Goal: Task Accomplishment & Management: Complete application form

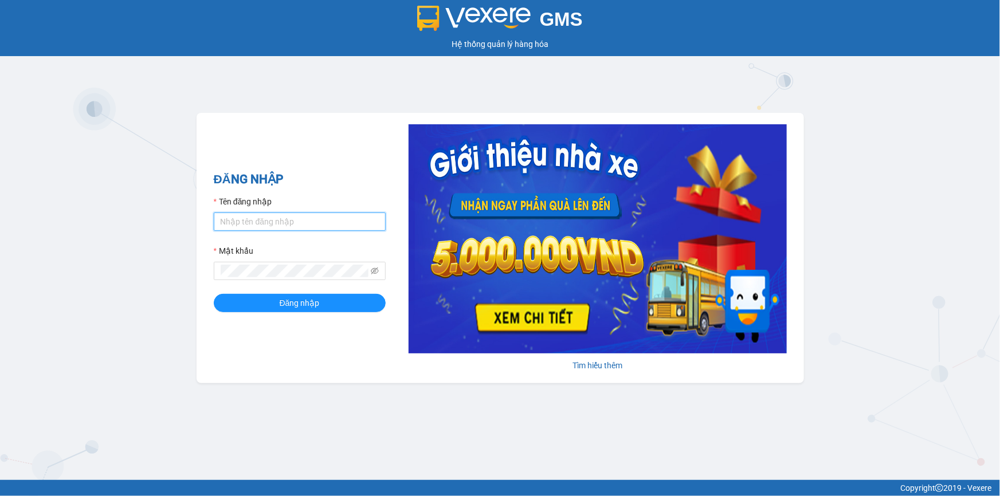
click at [250, 227] on input "Tên đăng nhập" at bounding box center [300, 222] width 172 height 18
type input "loc.tienoanh"
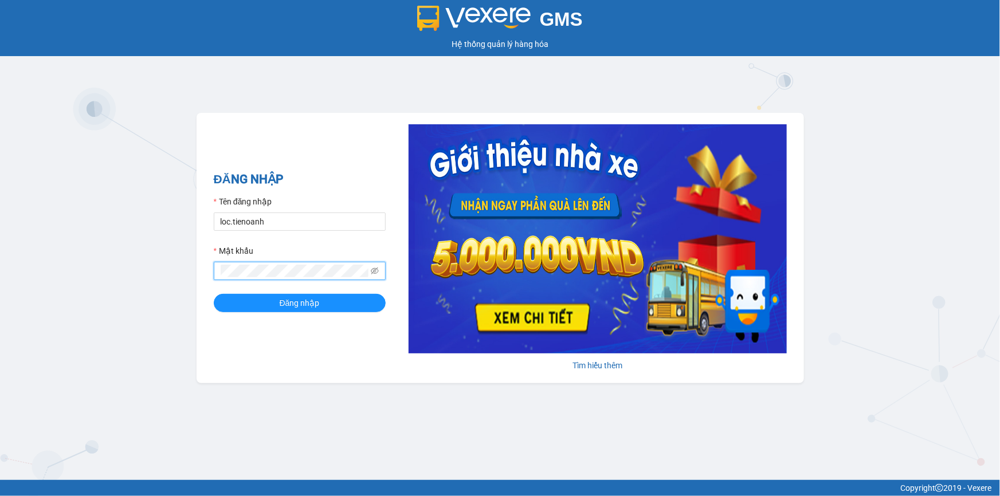
click at [379, 273] on span at bounding box center [300, 271] width 172 height 18
click at [373, 271] on icon "eye-invisible" at bounding box center [375, 270] width 8 height 7
click at [257, 300] on button "Đăng nhập" at bounding box center [300, 303] width 172 height 18
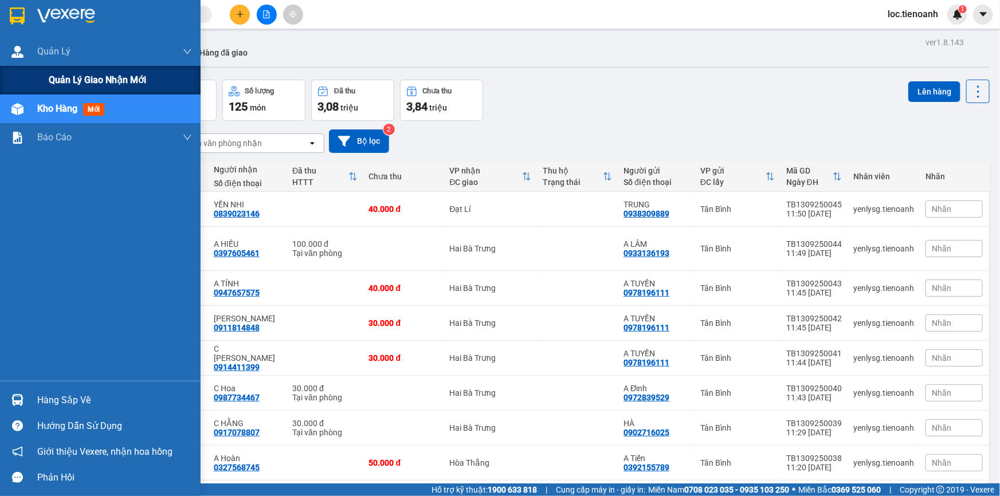
click at [70, 77] on span "Quản lý giao nhận mới" at bounding box center [97, 80] width 97 height 14
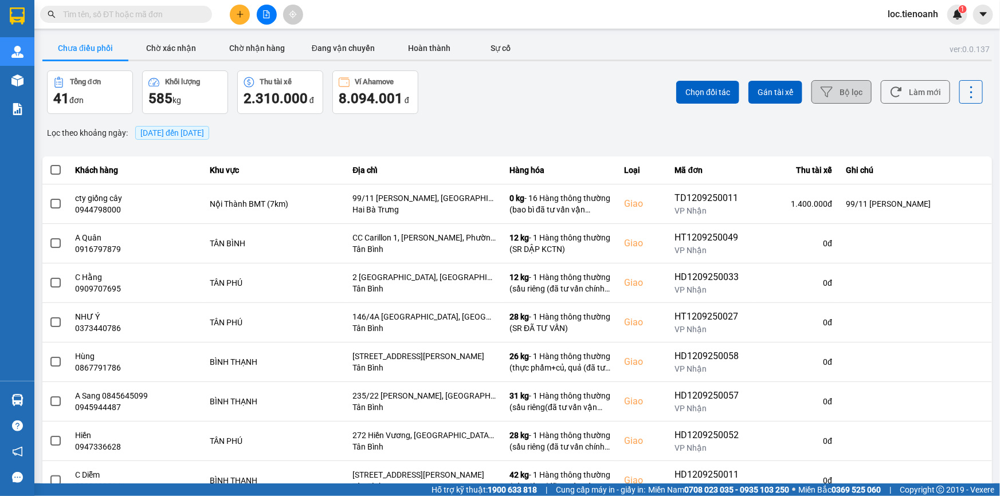
click at [832, 100] on button "Bộ lọc" at bounding box center [841, 91] width 60 height 23
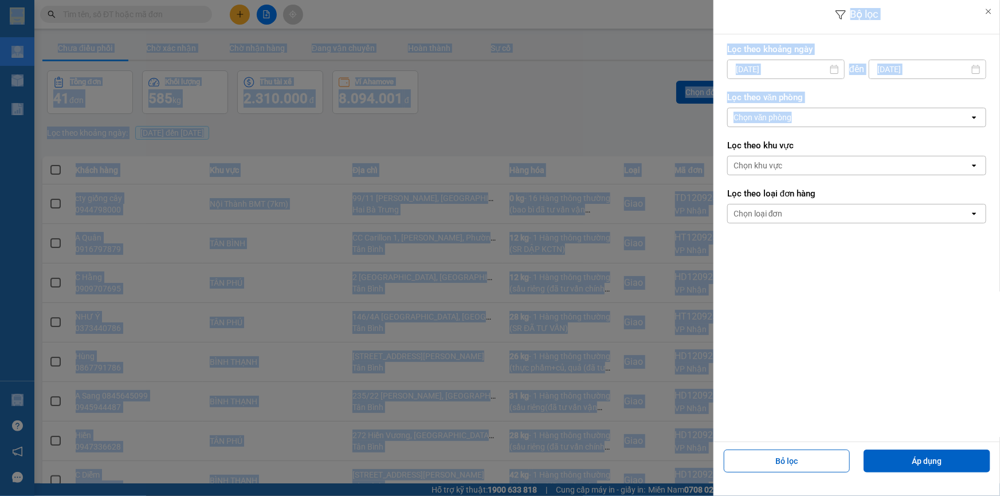
click at [808, 110] on div "Chọn văn phòng" at bounding box center [848, 117] width 242 height 18
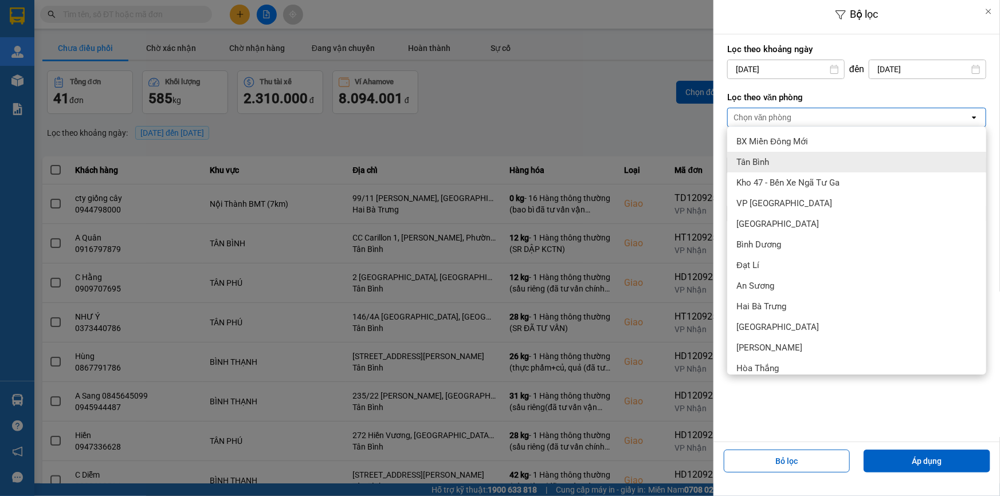
click at [780, 155] on div "Tân Bình" at bounding box center [856, 162] width 259 height 21
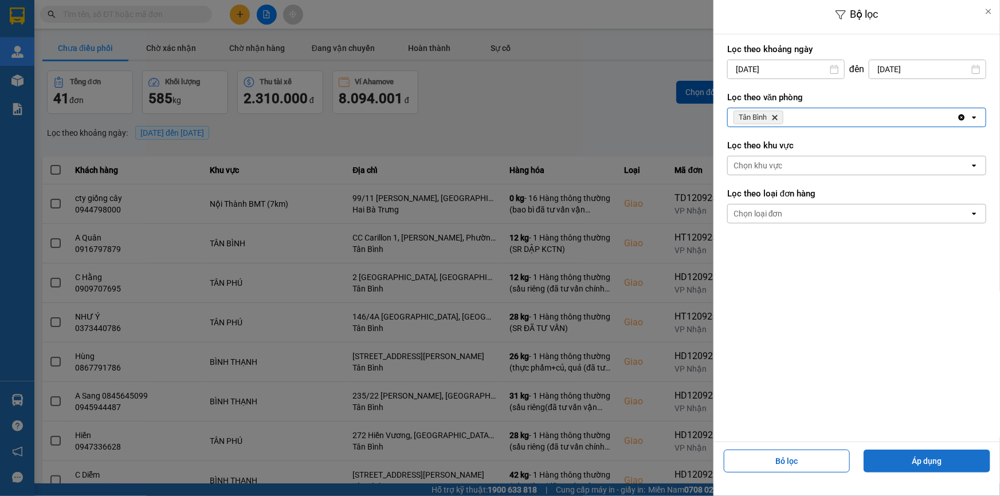
click at [955, 464] on button "Áp dụng" at bounding box center [926, 461] width 127 height 23
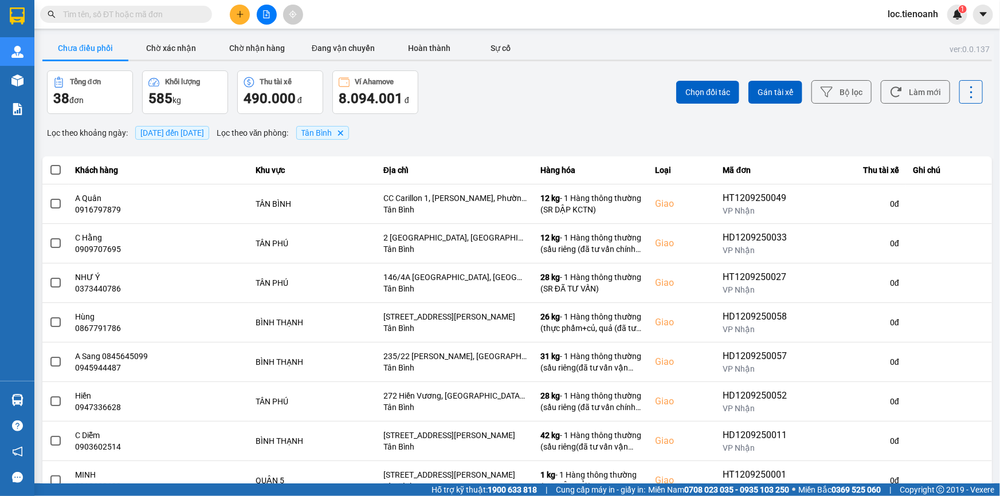
scroll to position [121, 0]
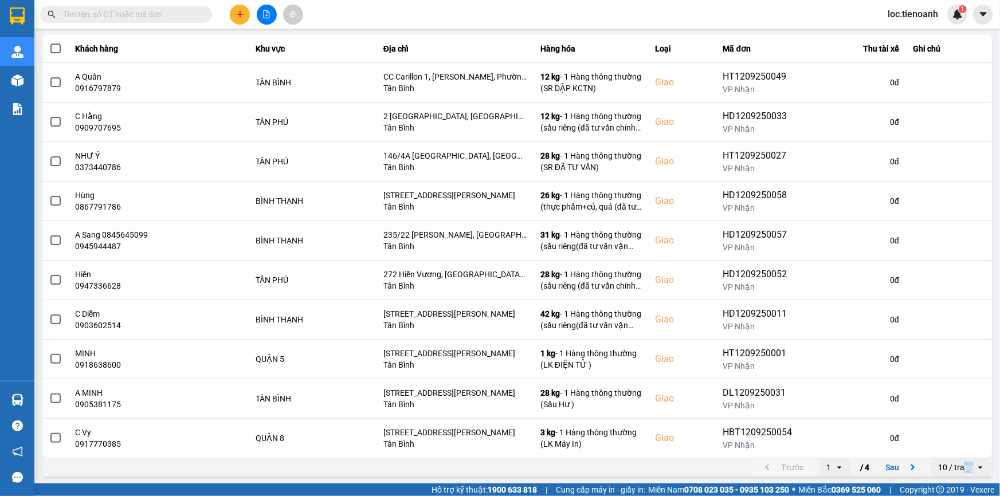
click at [958, 464] on div "10 / trang" at bounding box center [956, 467] width 36 height 11
click at [959, 447] on div "100 / trang" at bounding box center [953, 442] width 42 height 11
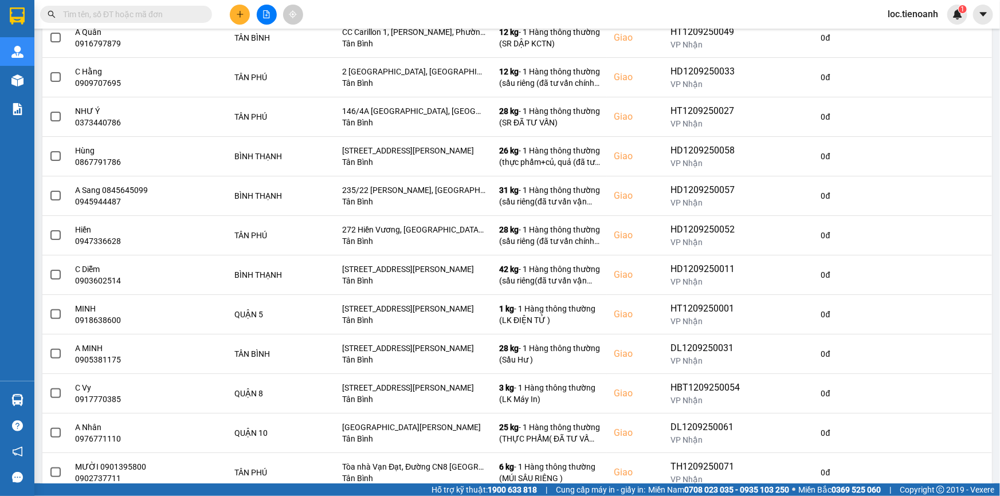
scroll to position [168, 0]
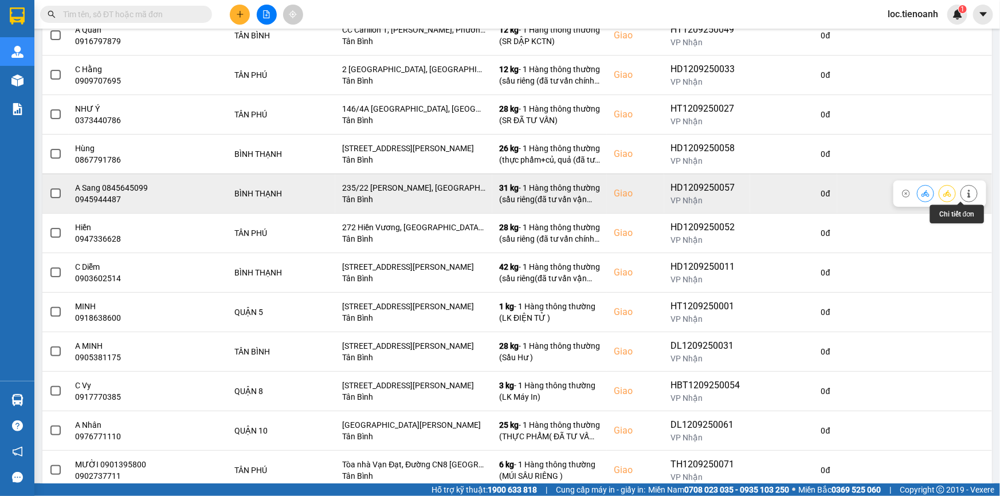
click at [965, 190] on icon at bounding box center [969, 194] width 8 height 8
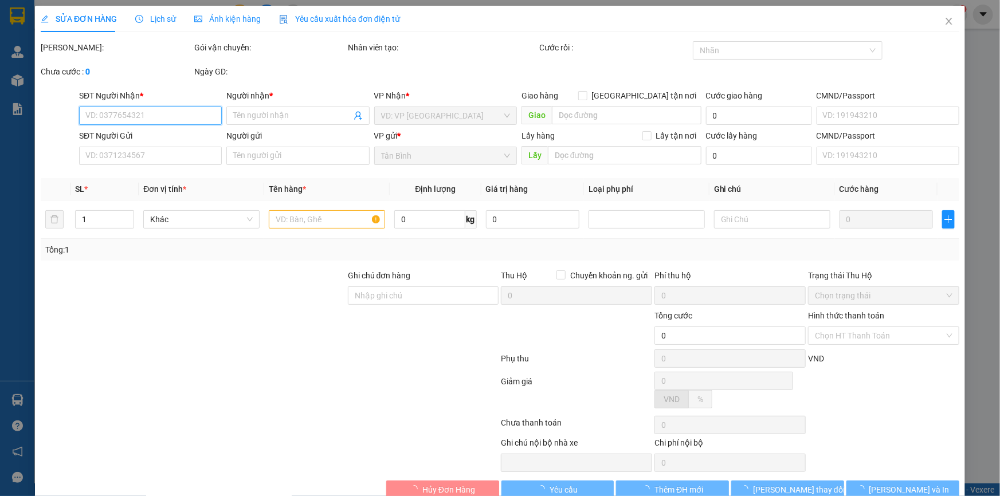
type input "0945944487"
type input "A Sang 0845645099"
checkbox input "true"
type input "235/22 [PERSON_NAME], [GEOGRAPHIC_DATA], [GEOGRAPHIC_DATA], [GEOGRAPHIC_DATA]"
type input "0914093960"
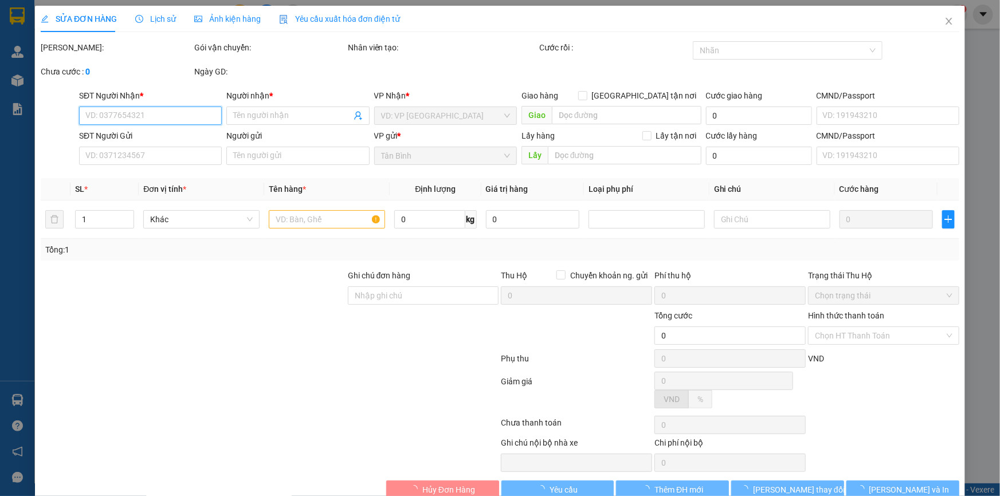
type input "A Triều"
type input "190.000"
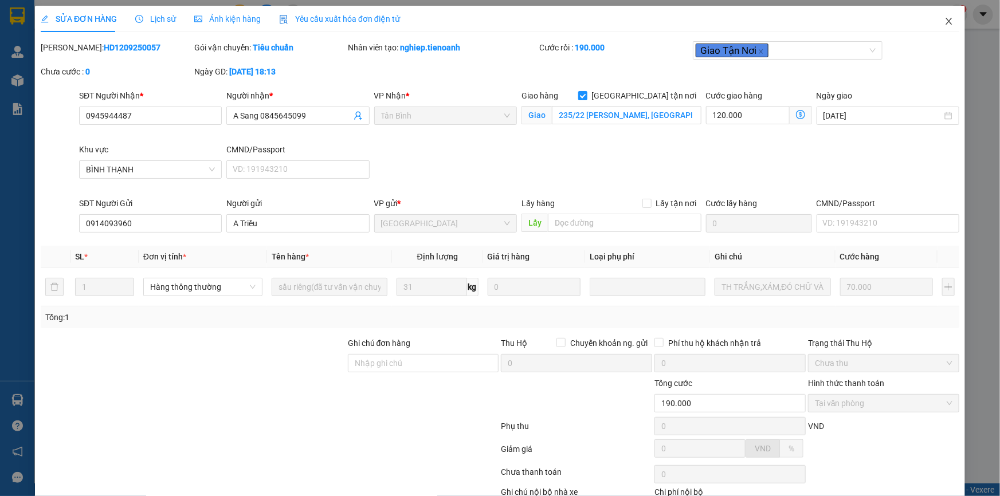
click at [944, 17] on icon "close" at bounding box center [948, 21] width 9 height 9
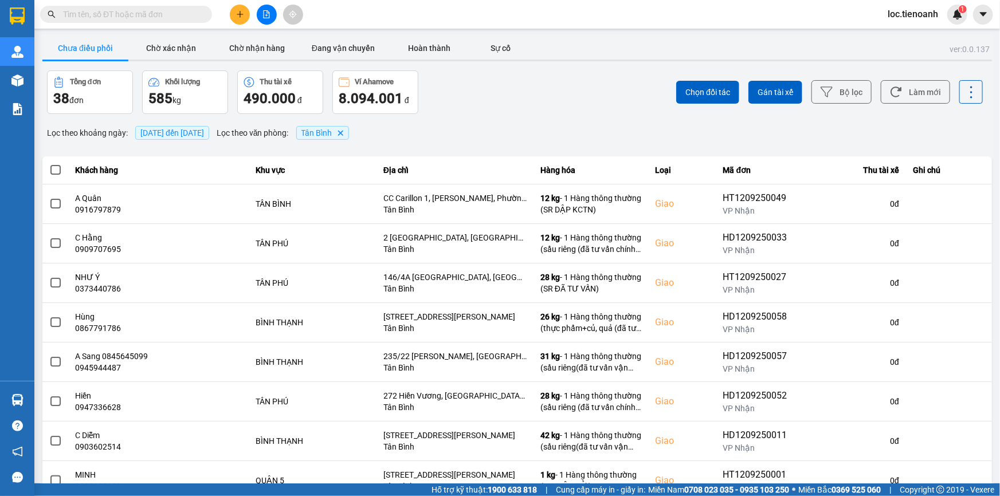
scroll to position [121, 0]
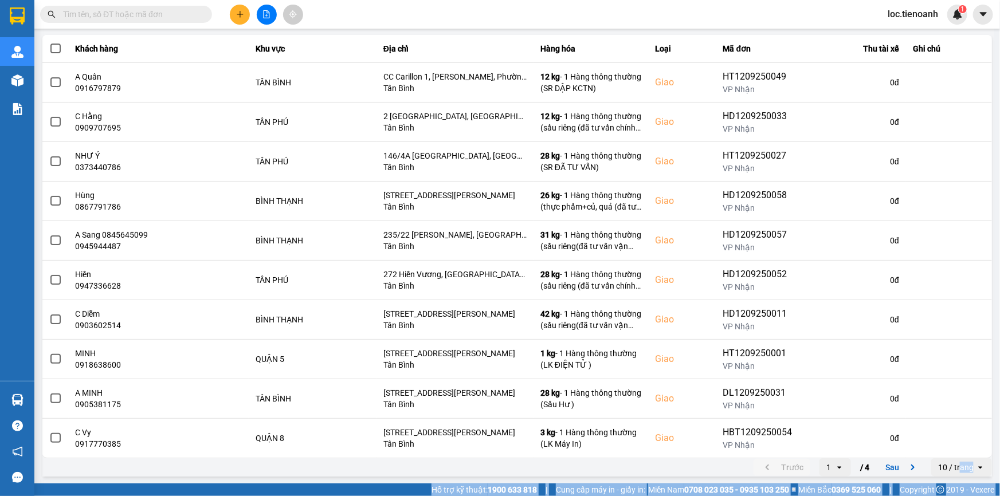
click at [954, 464] on div "10 / trang" at bounding box center [956, 467] width 36 height 11
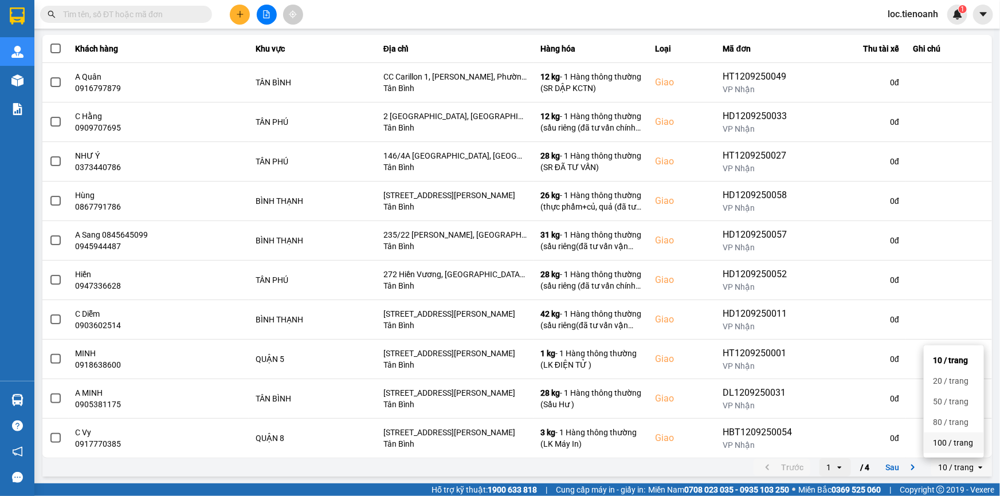
click at [955, 445] on div "100 / trang" at bounding box center [953, 442] width 42 height 11
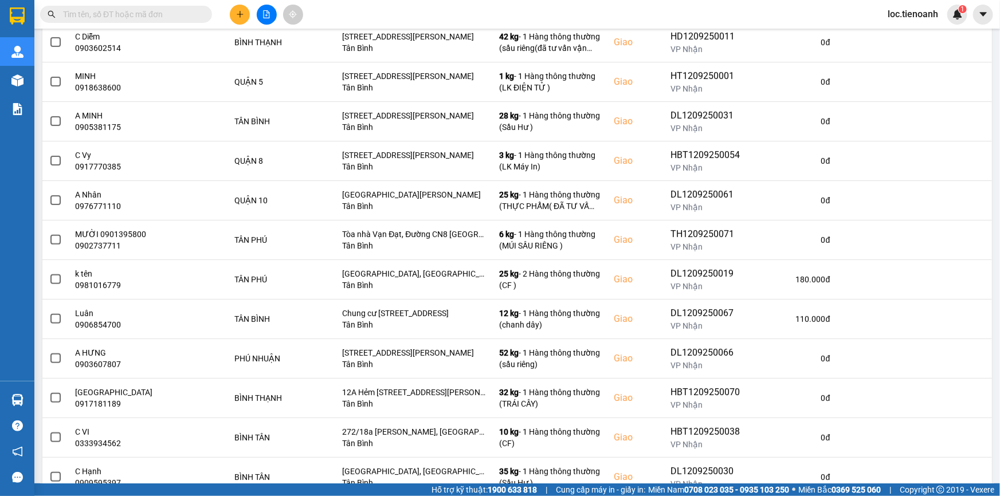
scroll to position [400, 0]
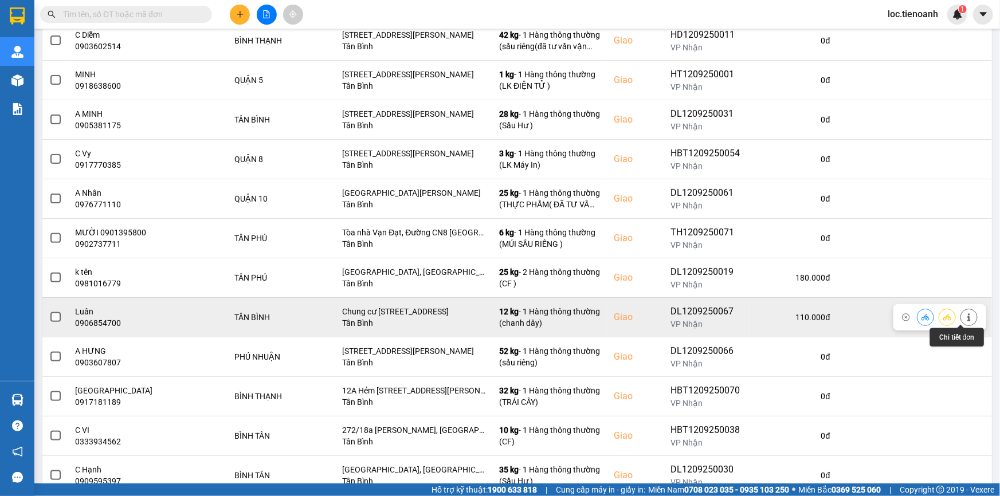
click at [965, 314] on icon at bounding box center [969, 317] width 8 height 8
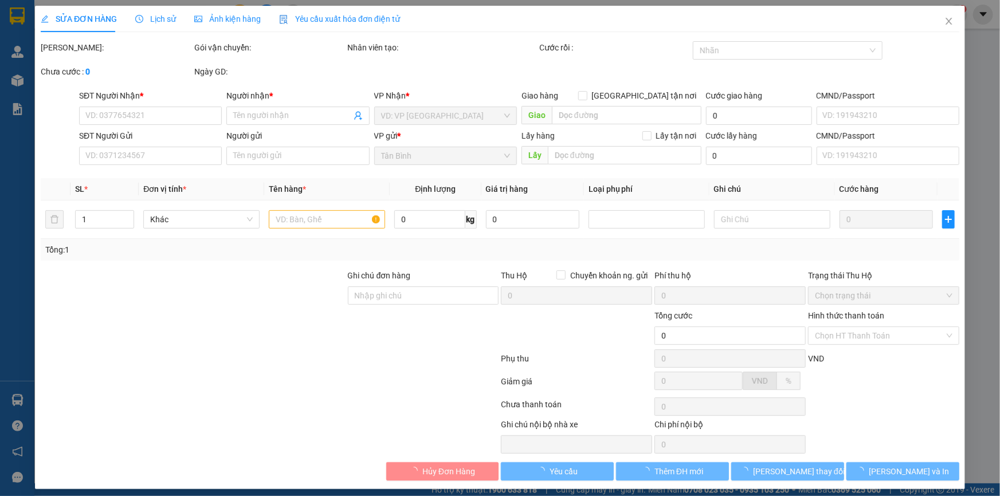
type input "0906854700"
type input "Luân"
checkbox input "true"
type input "Chung cư [STREET_ADDRESS]"
type input "0343176589"
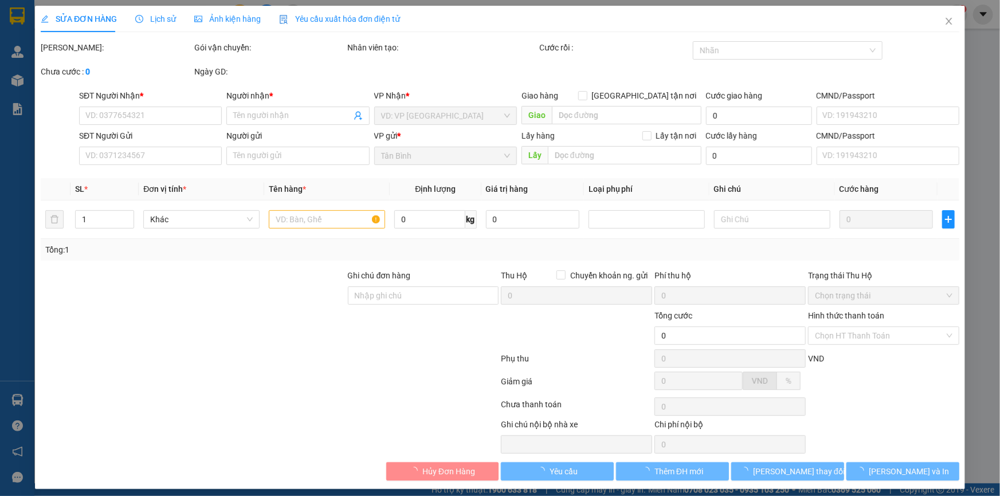
type input "110.000"
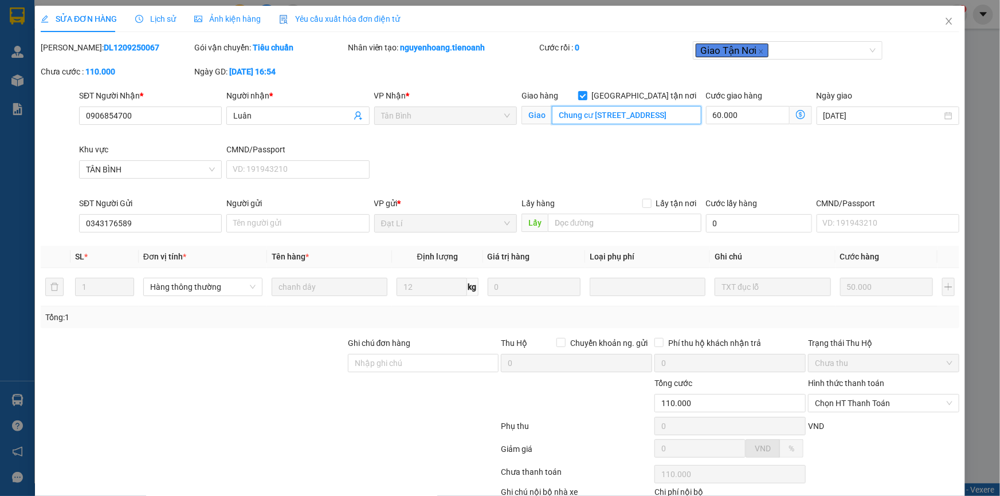
click at [623, 118] on input "Chung cư [STREET_ADDRESS]" at bounding box center [626, 115] width 149 height 18
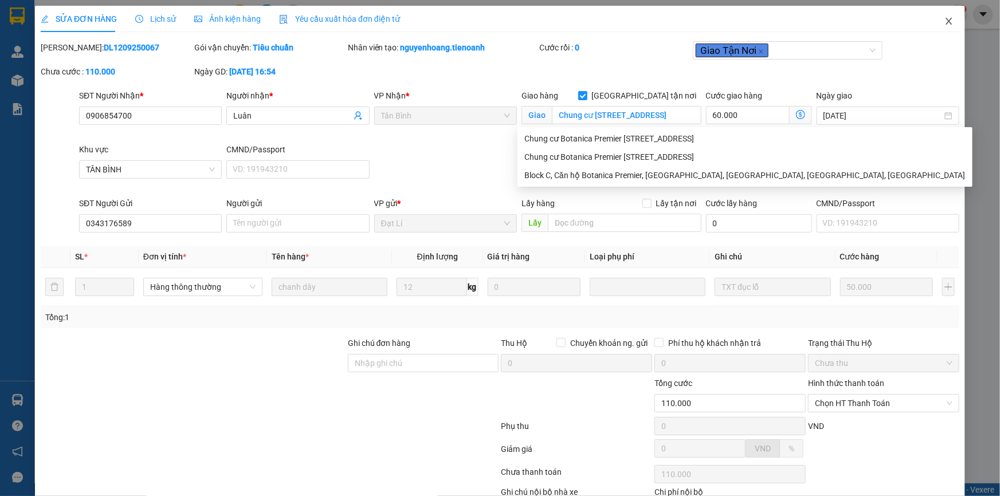
click at [945, 24] on icon "close" at bounding box center [948, 21] width 6 height 7
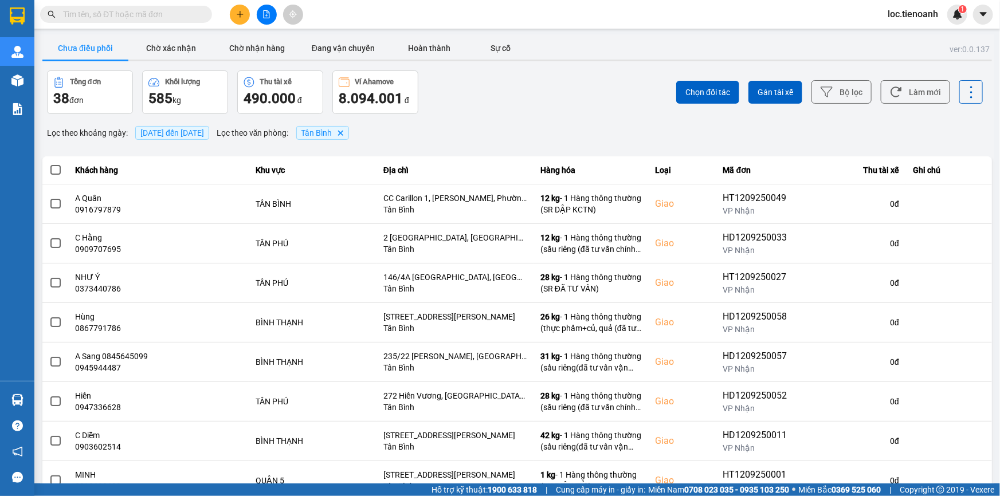
scroll to position [121, 0]
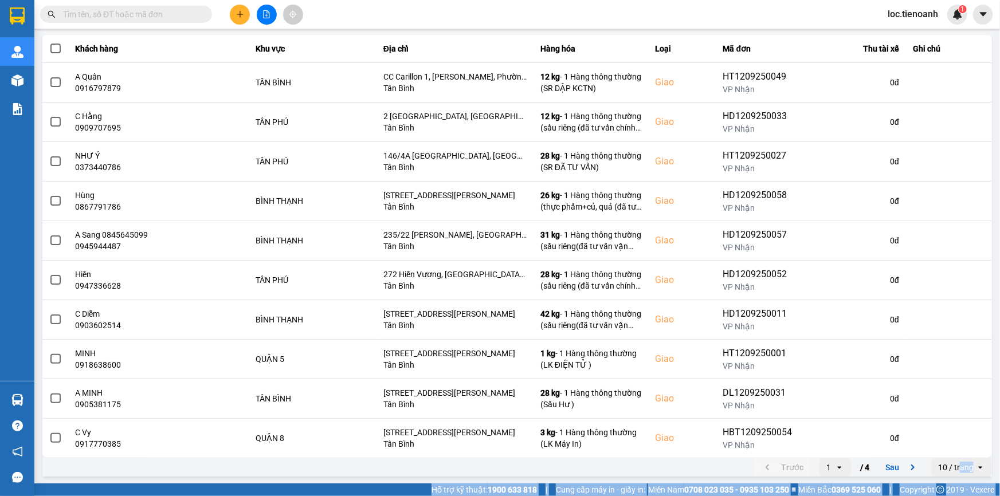
click at [953, 468] on div "10 / trang" at bounding box center [956, 467] width 36 height 11
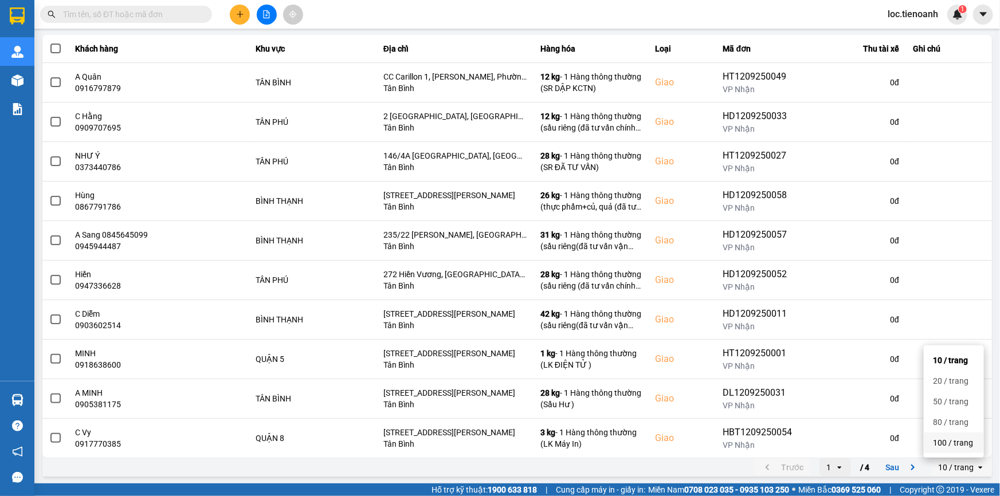
click at [953, 441] on div "100 / trang" at bounding box center [953, 442] width 42 height 11
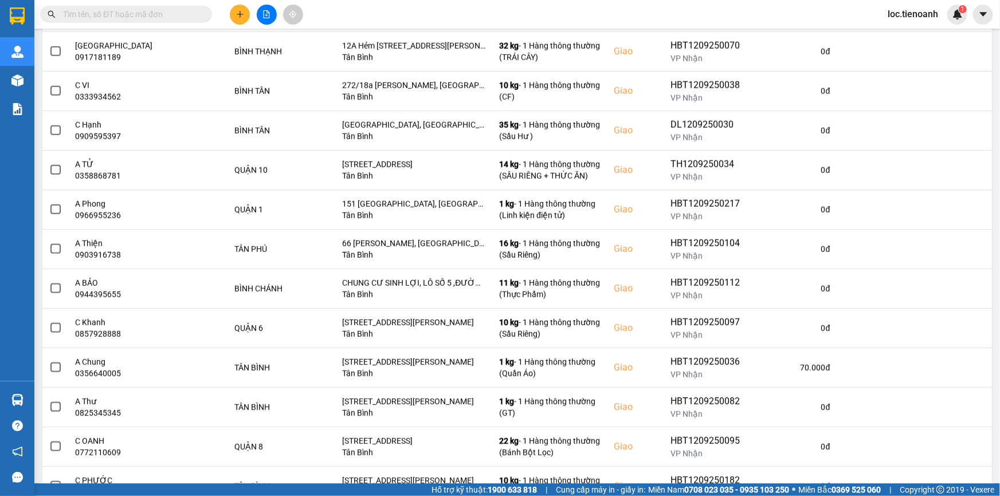
scroll to position [747, 0]
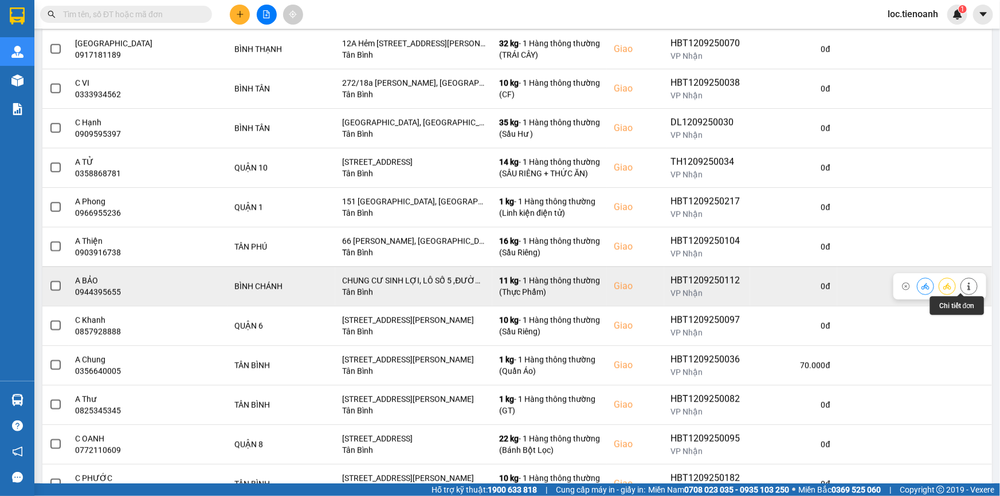
click at [965, 286] on icon at bounding box center [969, 286] width 8 height 8
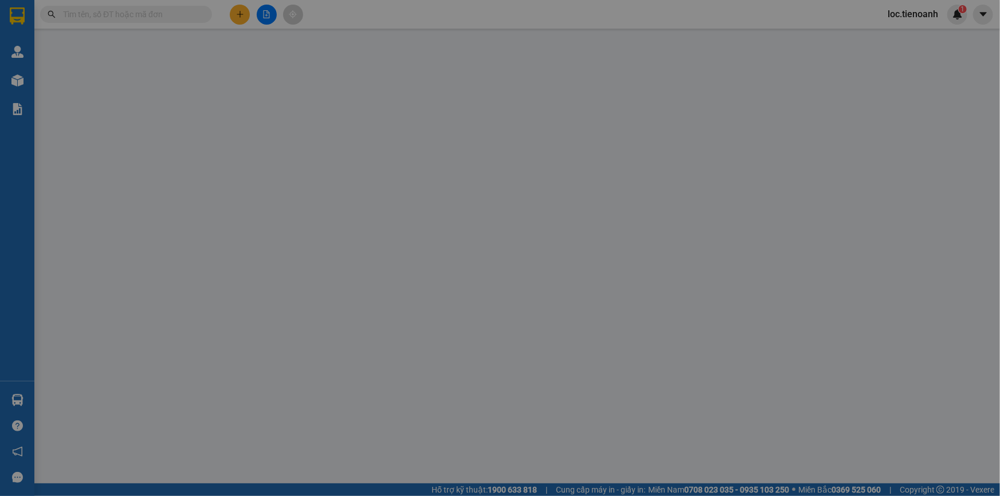
type input "0944395655"
type input "A BẢO"
checkbox input "true"
type input "CHUNG CƯ SINH LỢI, LÔ SỐ 5 ,ĐƯỜNG 9A, KHU DÂN CƯ [GEOGRAPHIC_DATA], [GEOGRAPHIC…"
type input "0914379079"
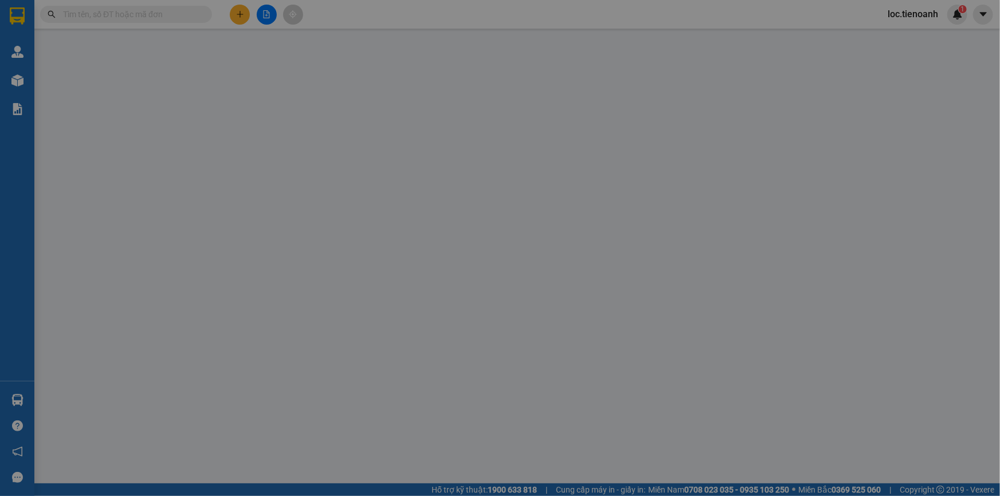
type input "C Nhung"
type input "140.000"
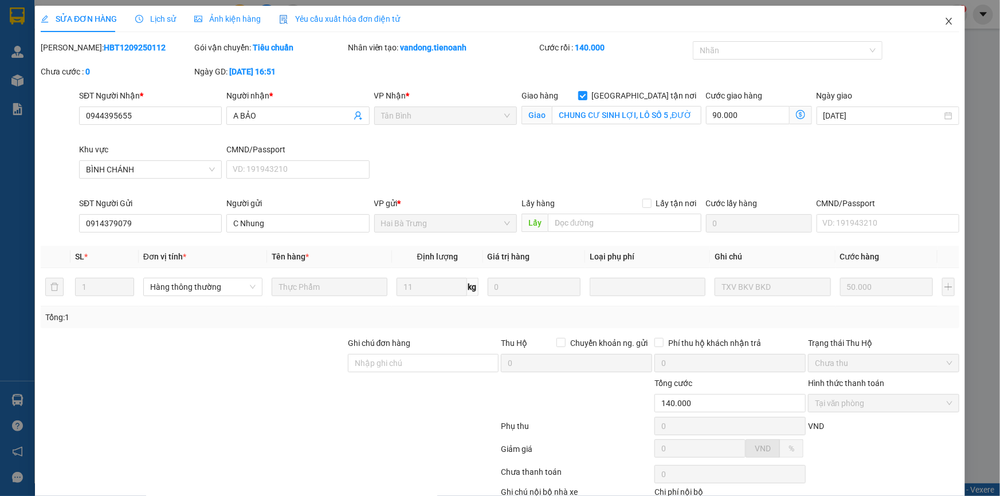
click at [944, 18] on icon "close" at bounding box center [948, 21] width 9 height 9
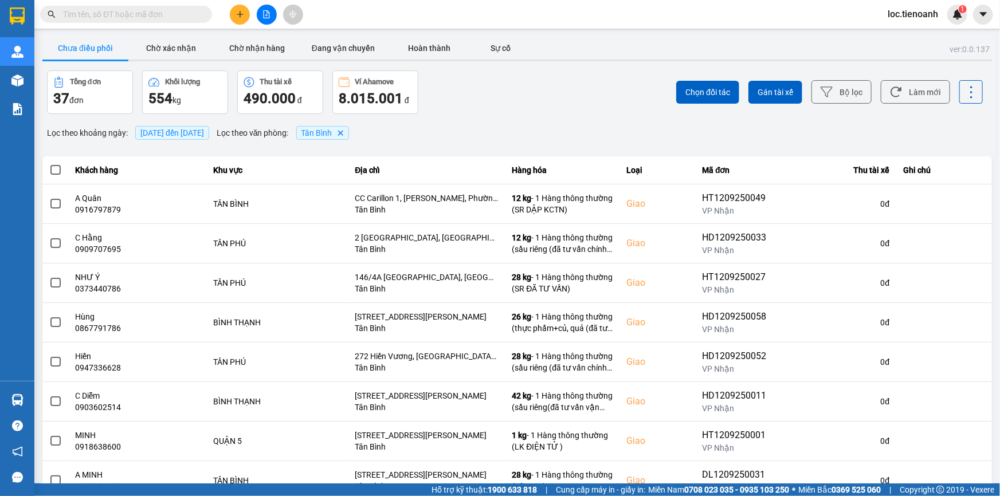
scroll to position [121, 0]
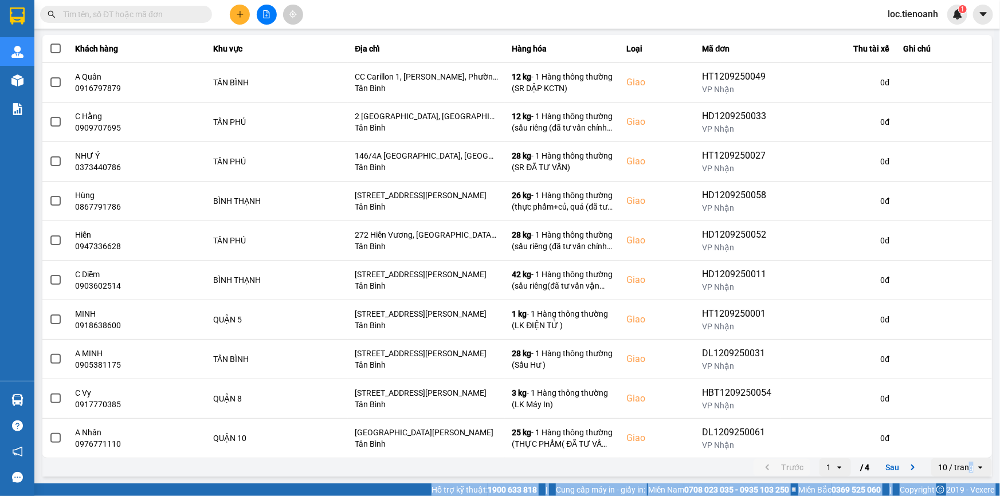
click at [961, 466] on div "10 / trang" at bounding box center [956, 467] width 36 height 11
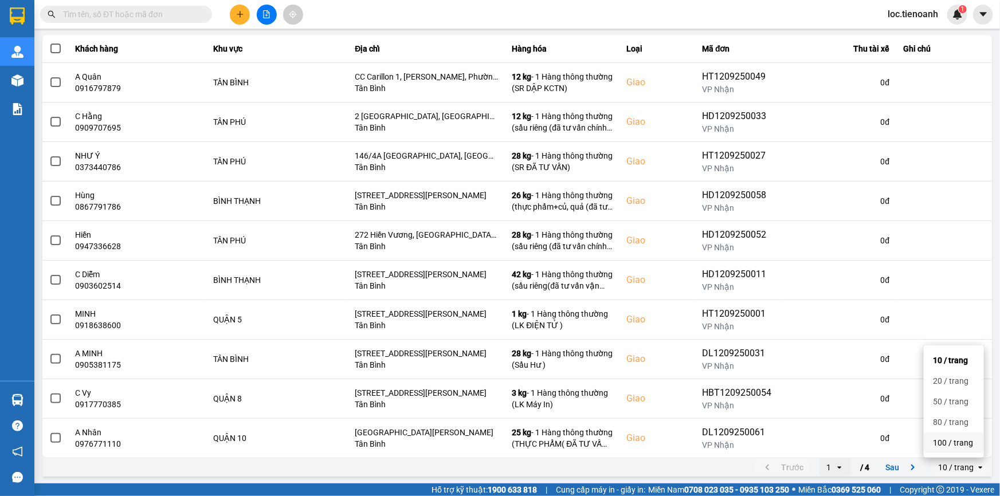
click at [951, 441] on div "100 / trang" at bounding box center [953, 442] width 42 height 11
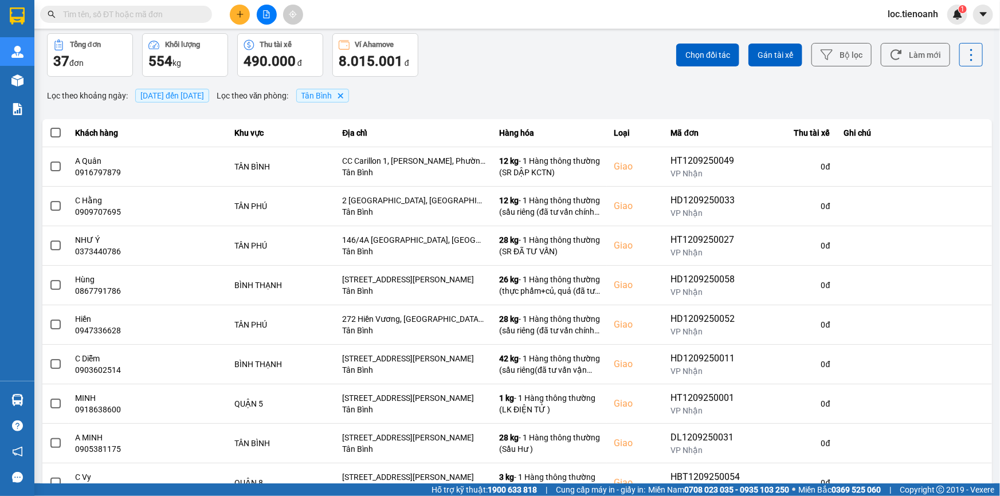
scroll to position [0, 0]
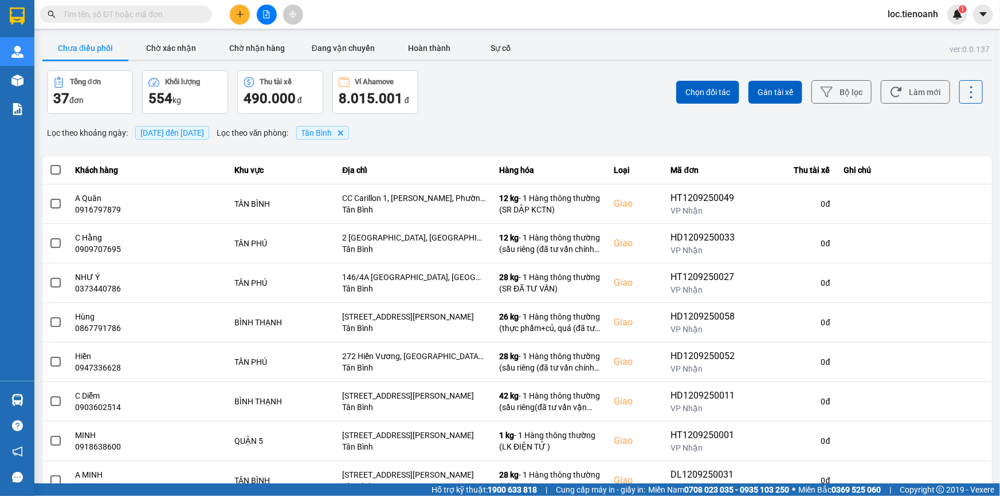
click at [160, 131] on span "[DATE] đến [DATE]" at bounding box center [172, 132] width 64 height 9
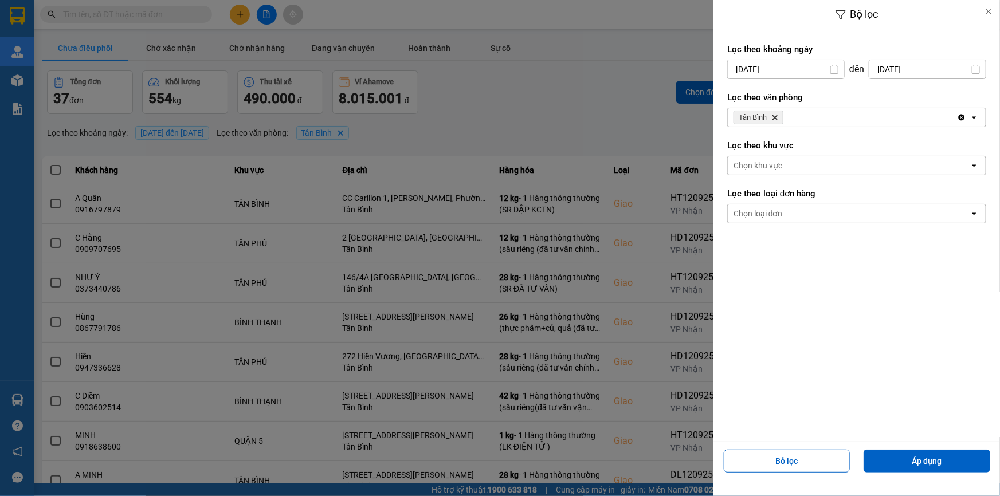
click at [778, 75] on input "[DATE]" at bounding box center [785, 69] width 116 height 18
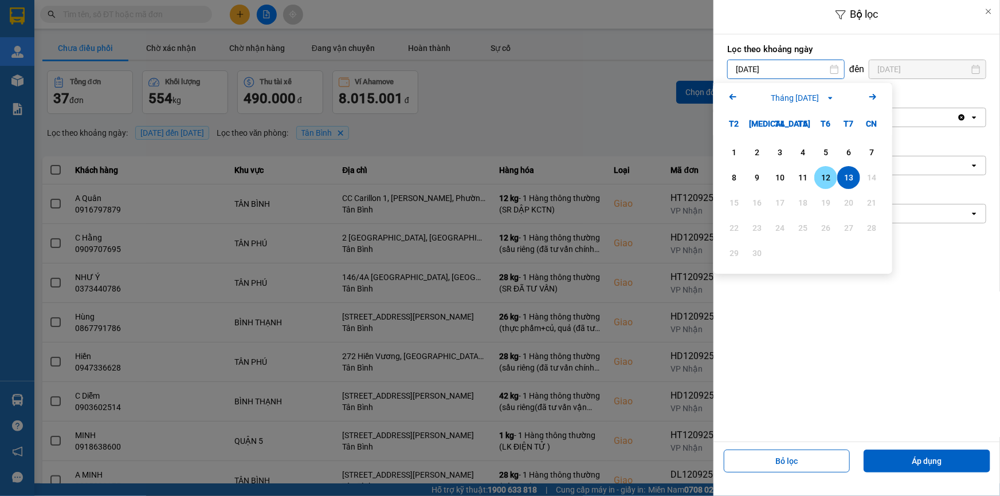
click at [821, 173] on div "12" at bounding box center [825, 178] width 16 height 14
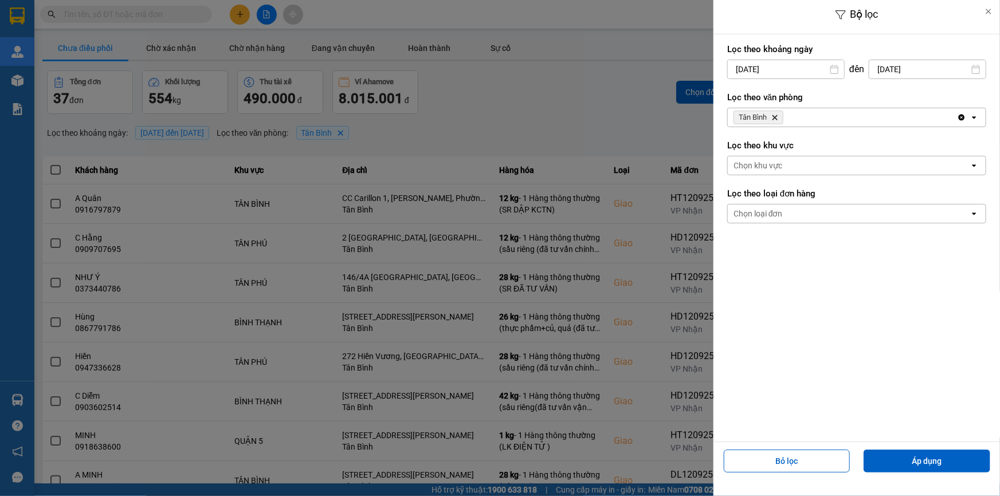
type input "[DATE]"
click at [910, 459] on button "Áp dụng" at bounding box center [926, 461] width 127 height 23
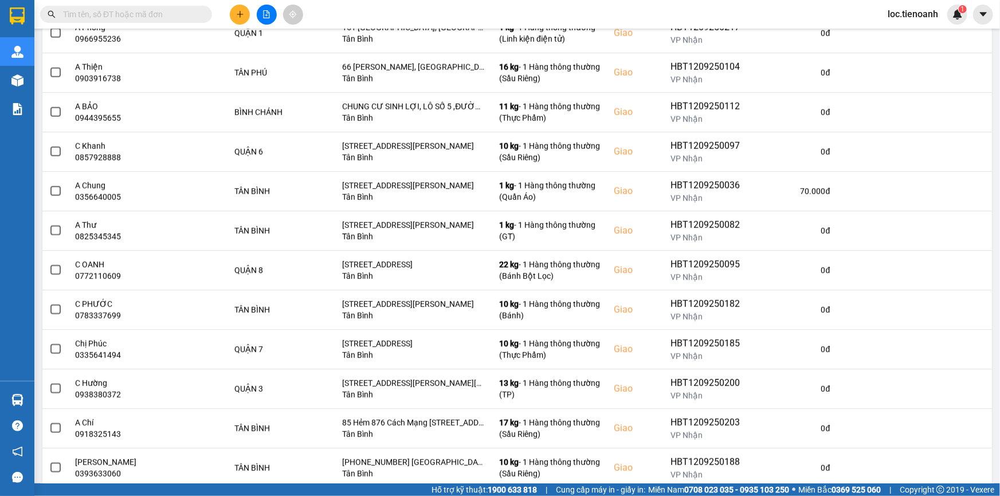
scroll to position [871, 0]
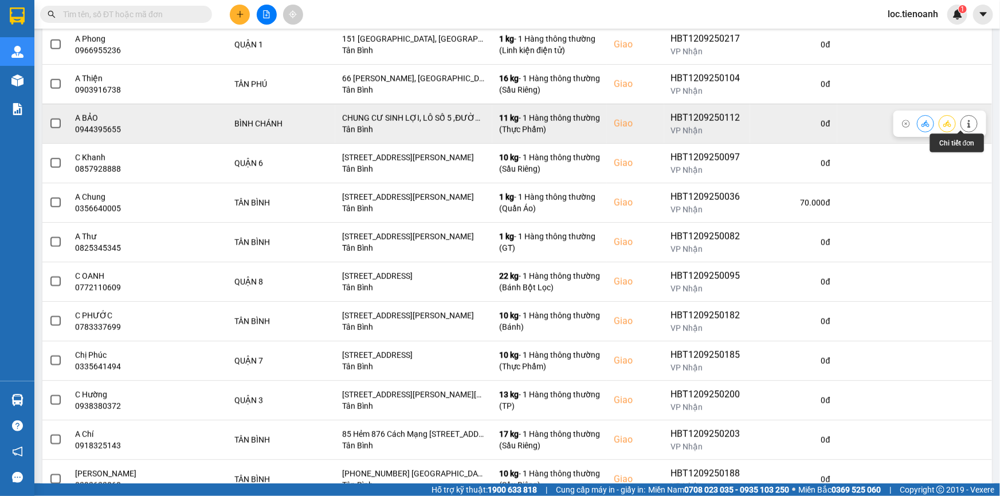
click at [967, 120] on button at bounding box center [969, 123] width 16 height 20
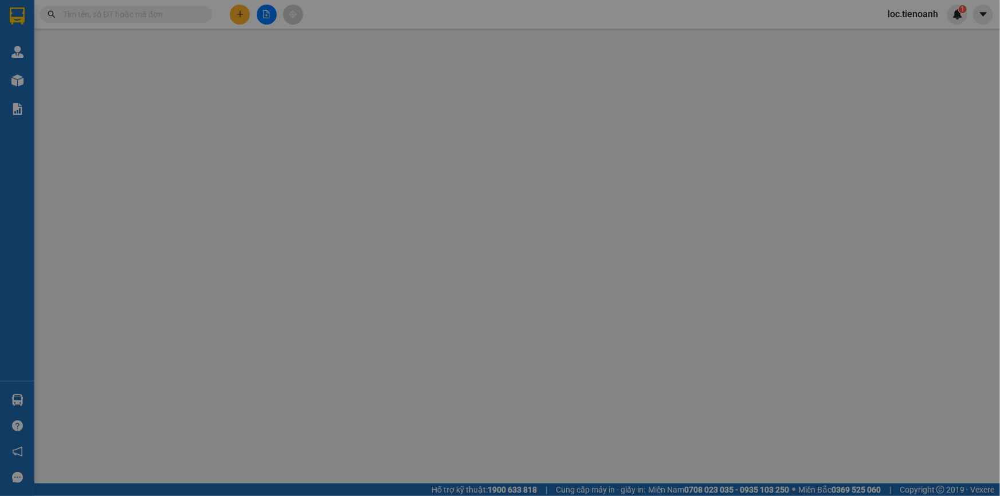
type input "0944395655"
type input "A BẢO"
checkbox input "true"
type input "CHUNG CƯ SINH LỢI, LÔ SỐ 5 ,ĐƯỜNG 9A, KHU DÂN CƯ [GEOGRAPHIC_DATA], [GEOGRAPHIC…"
type input "0914379079"
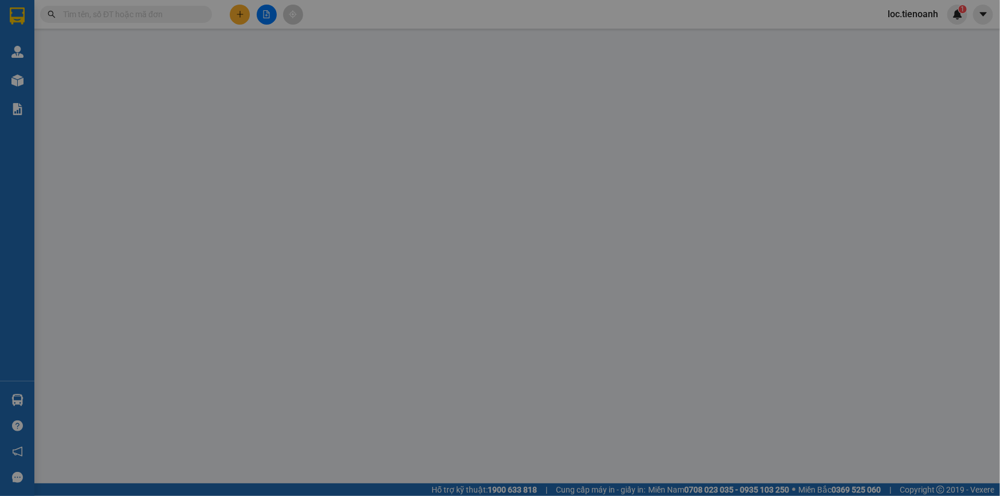
type input "C Nhung"
type input "140.000"
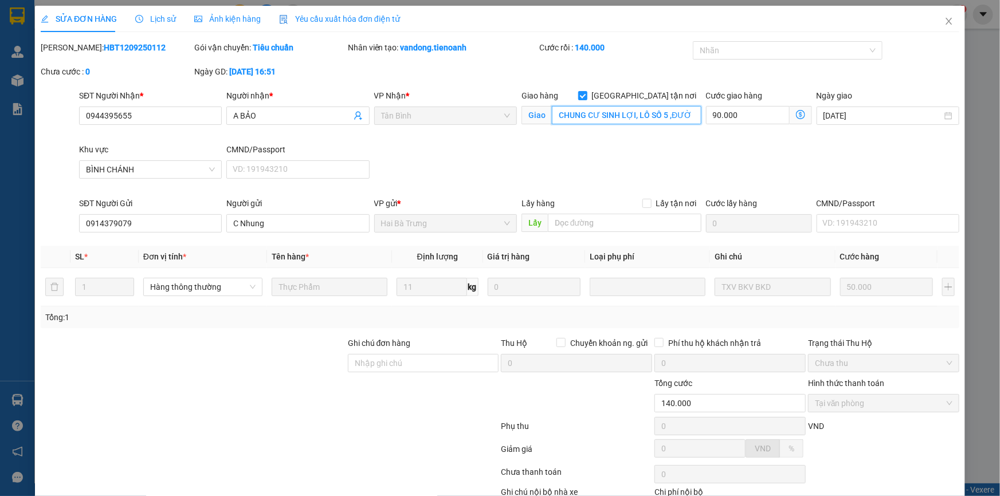
click at [653, 117] on input "CHUNG CƯ SINH LỢI, LÔ SỐ 5 ,ĐƯỜNG 9A, KHU DÂN CƯ [GEOGRAPHIC_DATA], [GEOGRAPHIC…" at bounding box center [626, 115] width 149 height 18
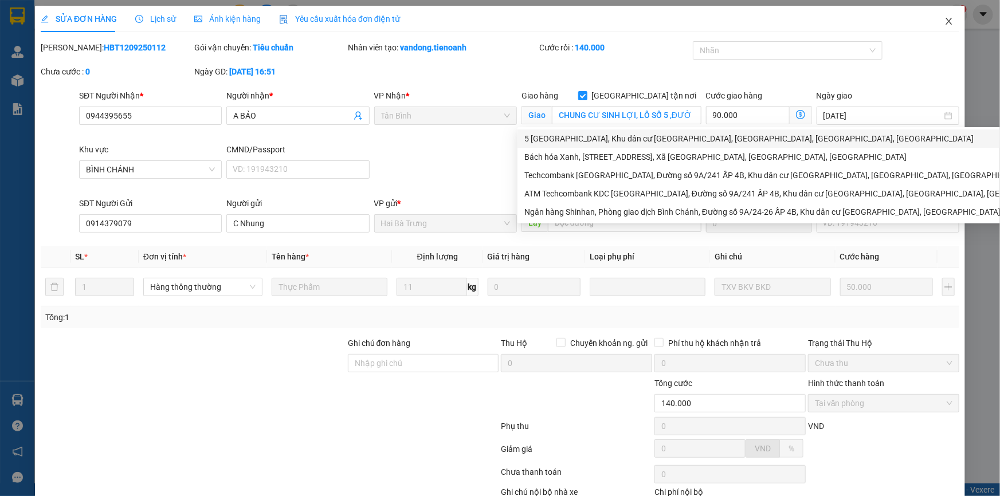
click at [945, 23] on icon "close" at bounding box center [948, 21] width 6 height 7
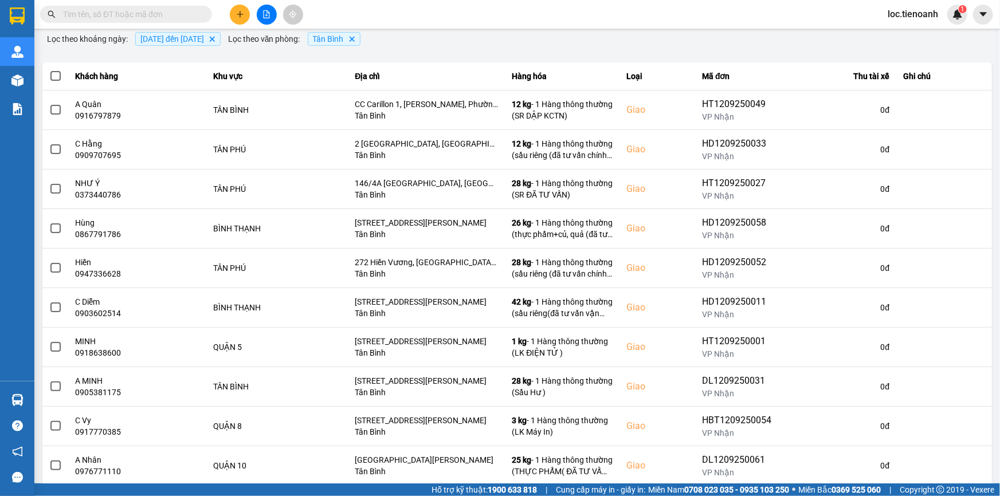
scroll to position [121, 0]
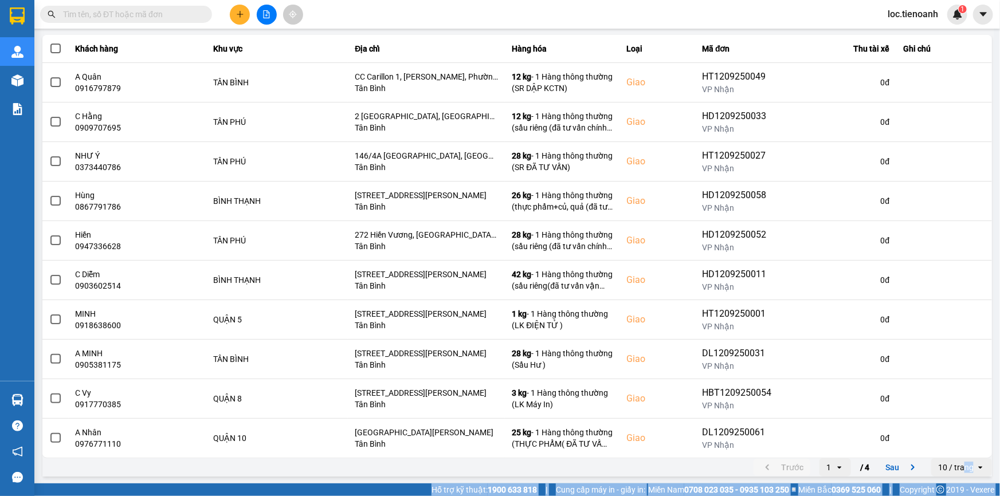
click at [955, 469] on div "10 / trang" at bounding box center [956, 467] width 36 height 11
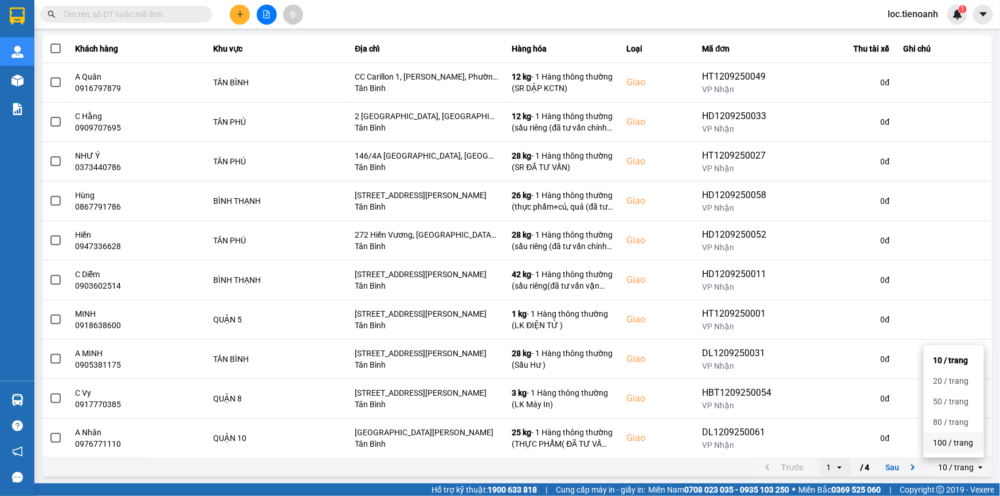
click at [962, 440] on div "100 / trang" at bounding box center [953, 442] width 42 height 11
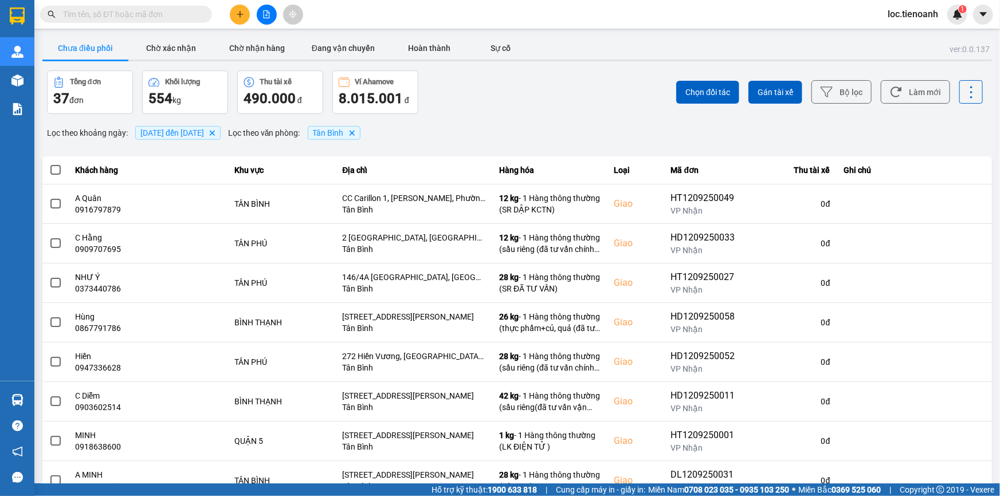
scroll to position [1187, 0]
